Goal: Information Seeking & Learning: Learn about a topic

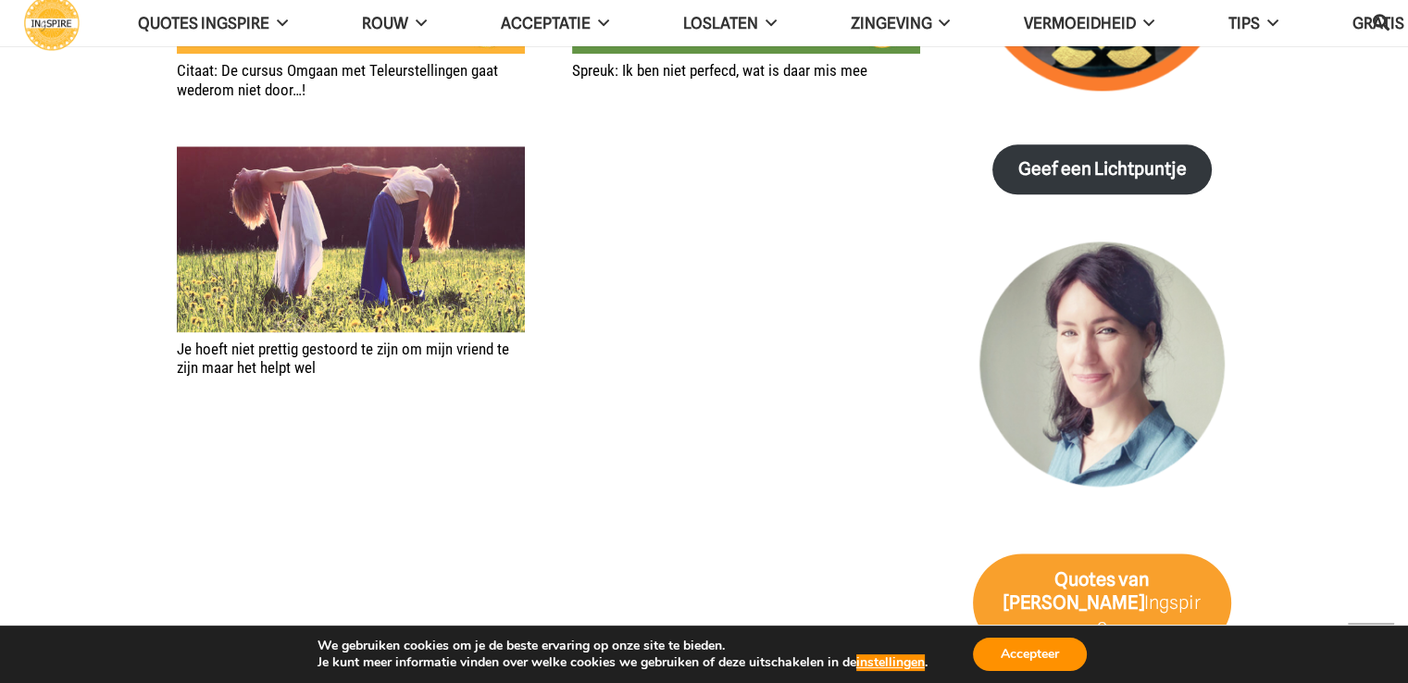
scroll to position [2684, 0]
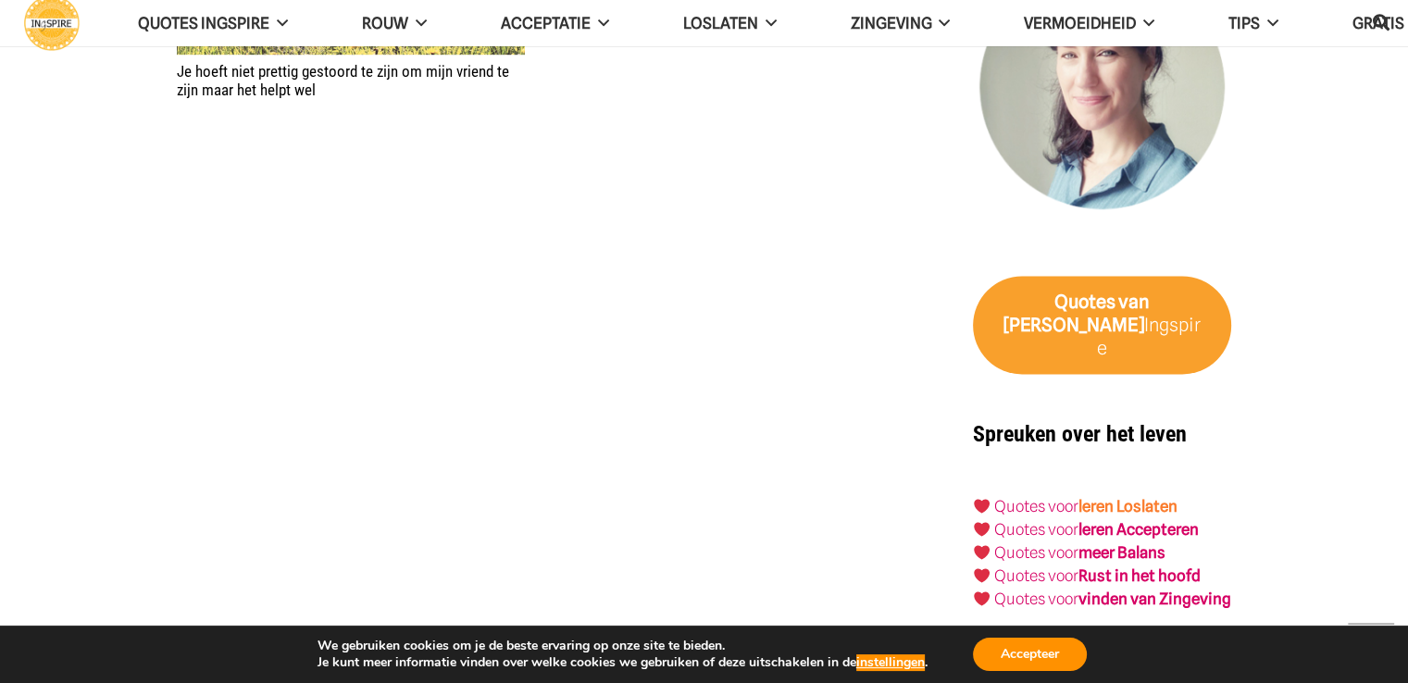
click at [1155, 497] on link "leren Loslaten" at bounding box center [1127, 506] width 99 height 19
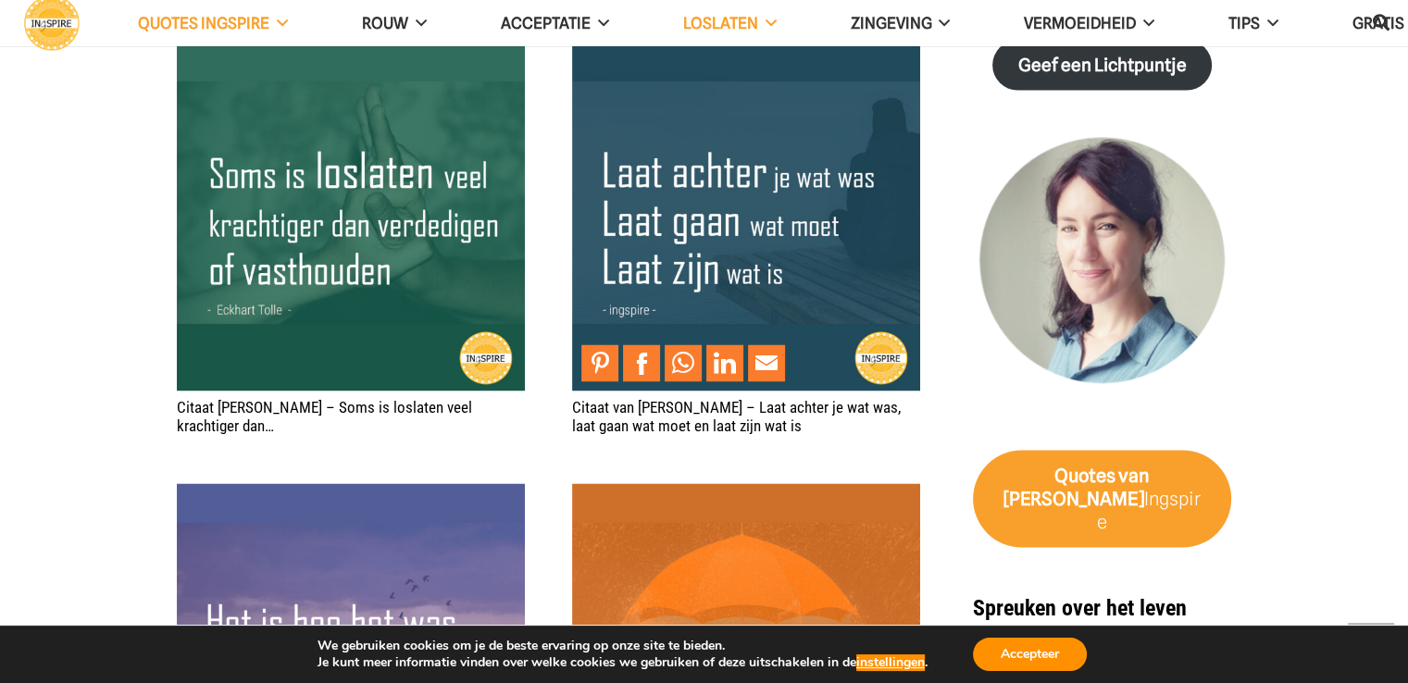
scroll to position [3146, 0]
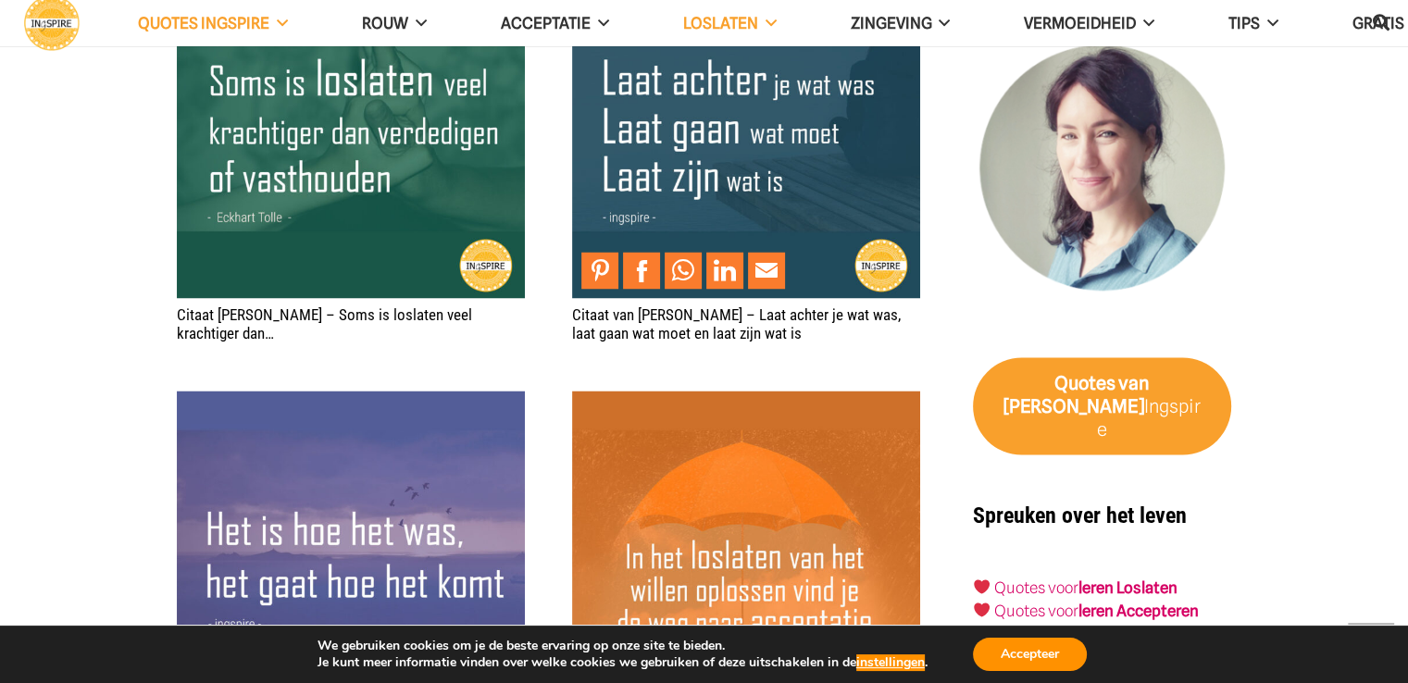
drag, startPoint x: 776, startPoint y: 121, endPoint x: 870, endPoint y: 93, distance: 97.5
